Goal: Transaction & Acquisition: Purchase product/service

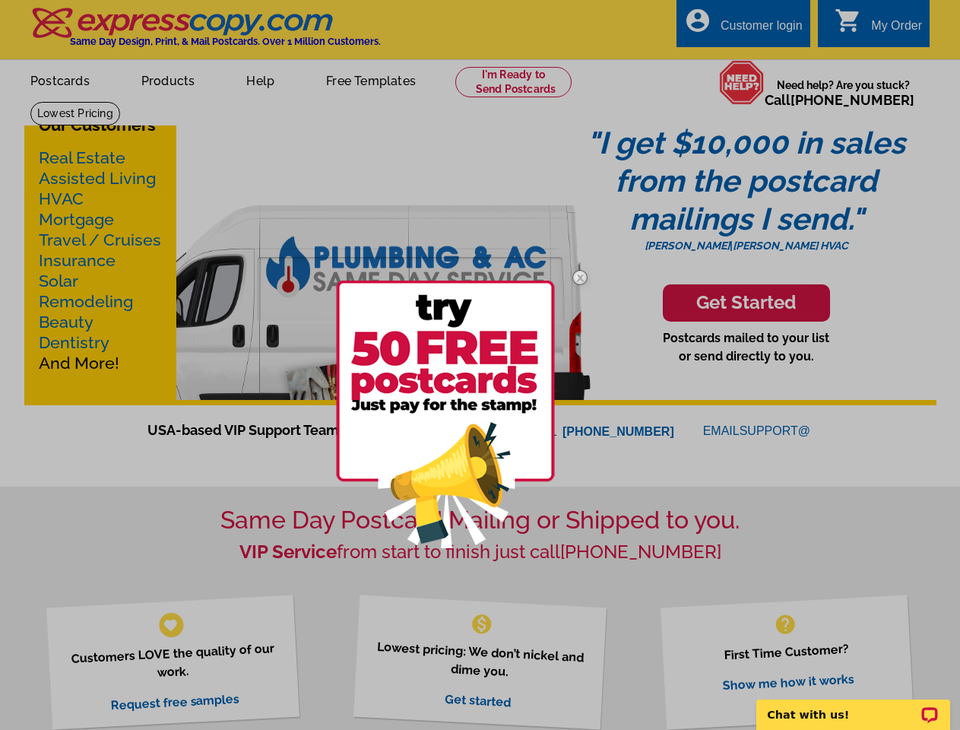
click at [580, 413] on link at bounding box center [580, 413] width 44 height 14
